Goal: Check status: Check status

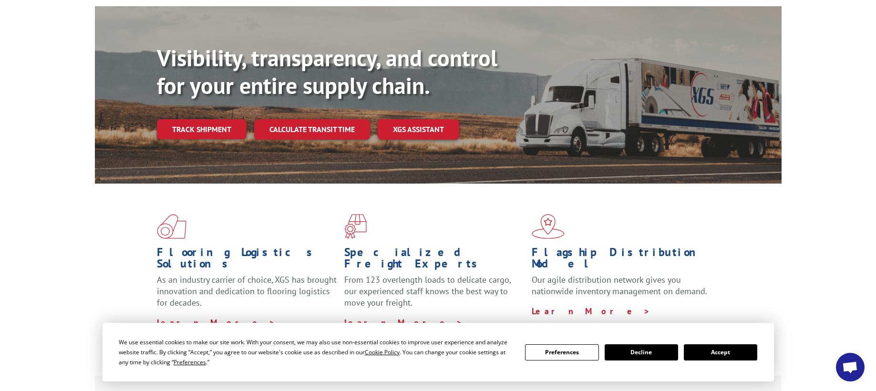
scroll to position [93, 0]
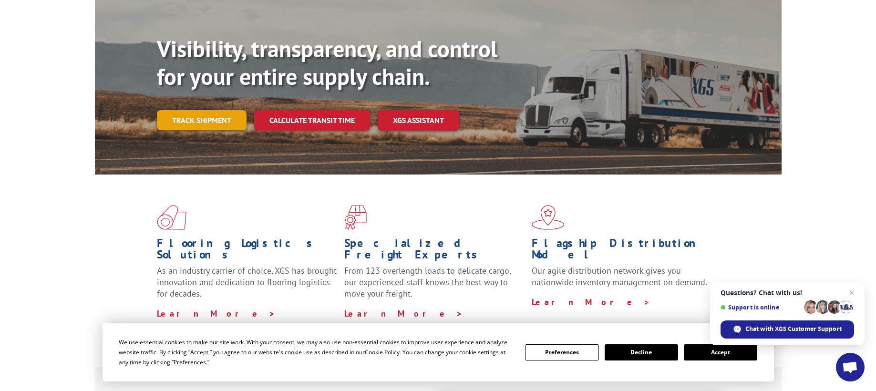
click at [212, 110] on link "Track shipment" at bounding box center [202, 120] width 90 height 20
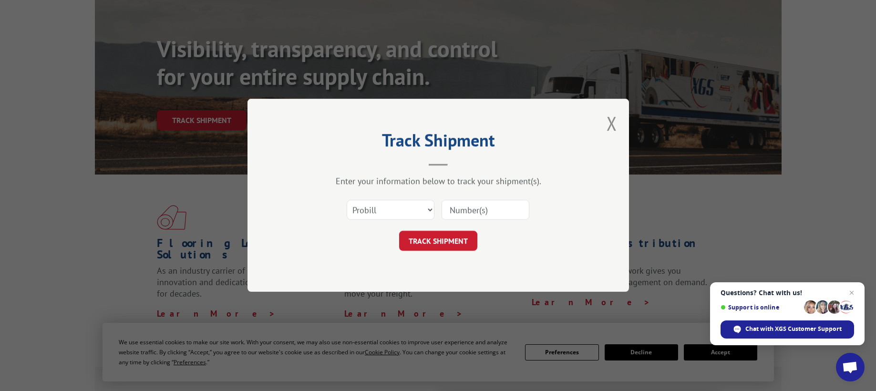
click at [469, 211] on input at bounding box center [486, 210] width 88 height 20
paste input "17594627"
type input "17594627"
click at [444, 246] on button "TRACK SHIPMENT" at bounding box center [438, 241] width 78 height 20
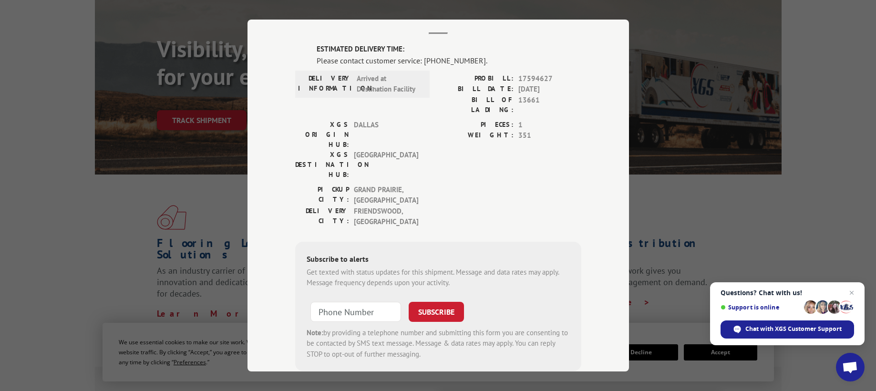
scroll to position [59, 0]
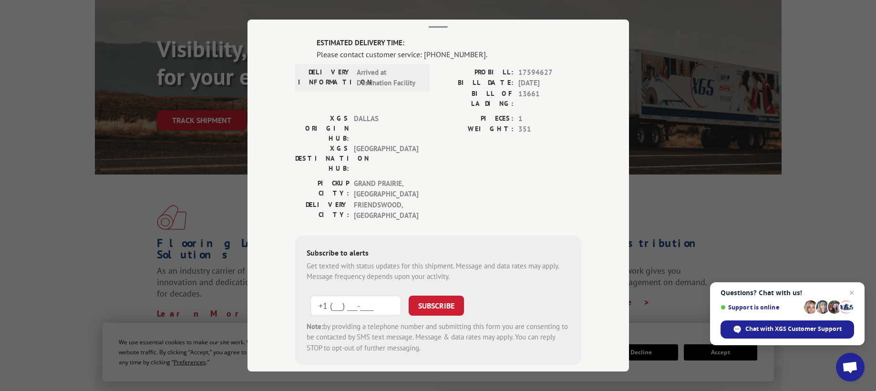
click at [341, 296] on input "+1 (___) ___-____" at bounding box center [356, 306] width 91 height 20
type input "[PHONE_NUMBER]"
click at [440, 296] on button "SUBSCRIBE" at bounding box center [436, 306] width 55 height 20
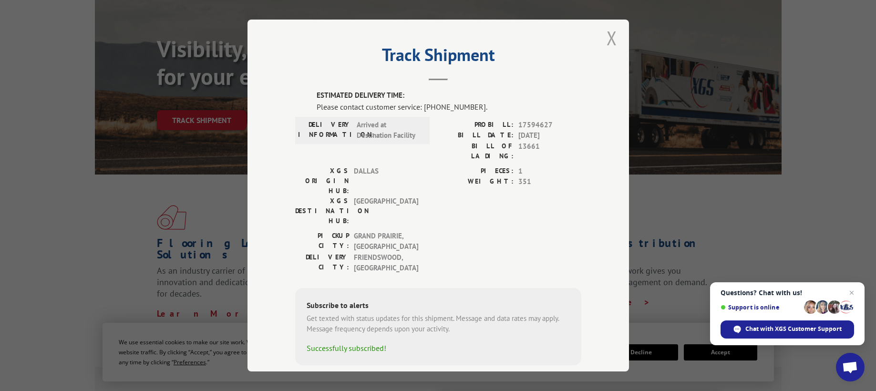
click at [612, 39] on button "Close modal" at bounding box center [612, 37] width 10 height 25
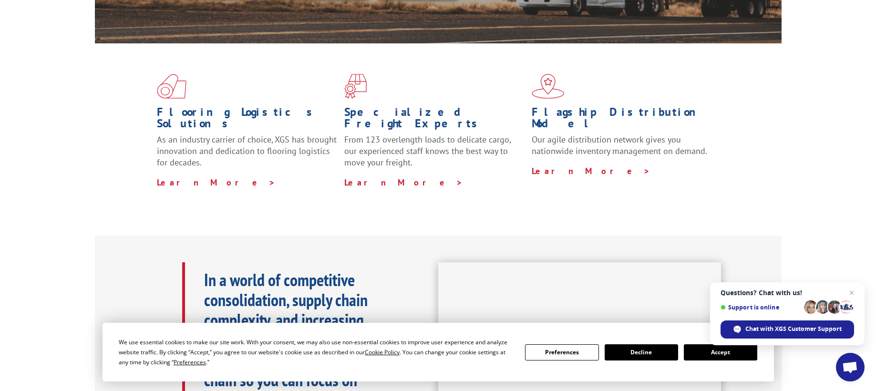
scroll to position [227, 0]
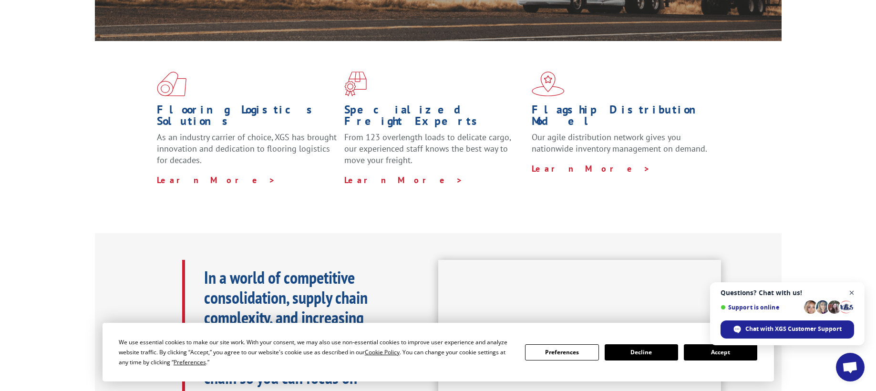
click at [855, 292] on span "Open chat" at bounding box center [852, 293] width 12 height 12
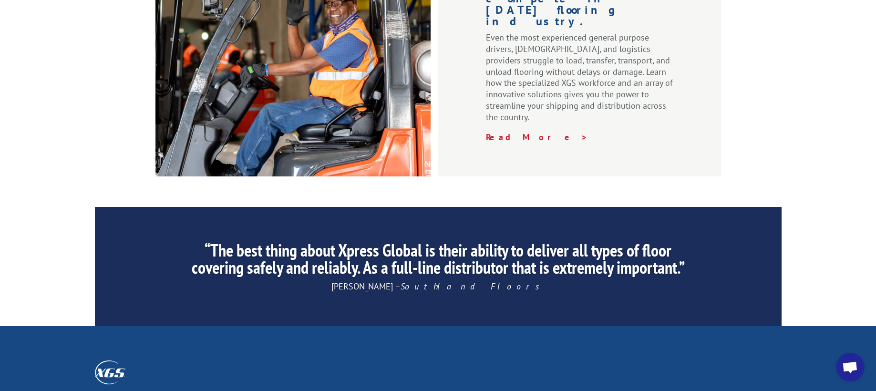
scroll to position [1497, 0]
